Goal: Information Seeking & Learning: Learn about a topic

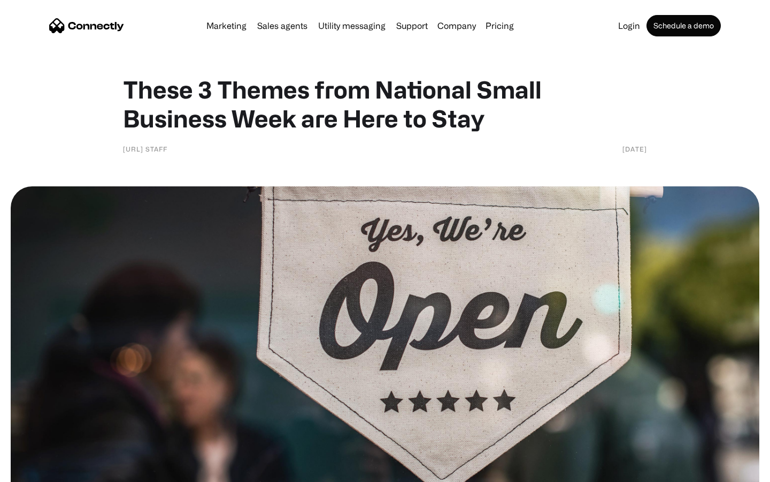
scroll to position [918, 0]
